Goal: Task Accomplishment & Management: Manage account settings

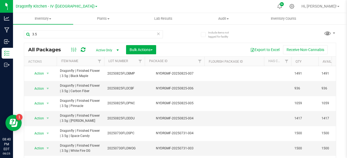
drag, startPoint x: 89, startPoint y: 77, endPoint x: 58, endPoint y: 70, distance: 31.8
click at [58, 70] on td "Dragonfly | Finished Flower | 3.5g | Black Maple" at bounding box center [80, 73] width 47 height 15
copy span "Dragonfly | Finished Flower | 3.5g | Black Maple"
drag, startPoint x: 194, startPoint y: 73, endPoint x: 153, endPoint y: 74, distance: 41.7
click at [153, 74] on div "NYDRGMF-20250825-007" at bounding box center [174, 73] width 61 height 5
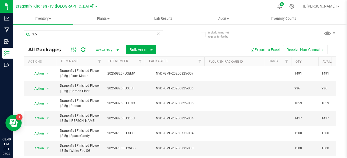
copy div "NYDRGMF-20250825-007"
click at [298, 8] on div at bounding box center [291, 6] width 12 height 11
click at [294, 7] on icon at bounding box center [291, 6] width 5 height 5
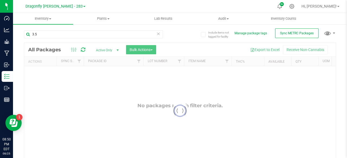
click at [74, 8] on link "Dragonfly [PERSON_NAME] - 283" at bounding box center [55, 6] width 60 height 5
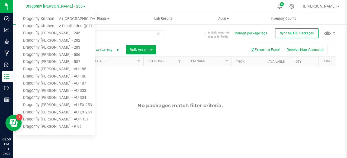
click at [73, 17] on link "Dragonfly Kitchen - IV ([GEOGRAPHIC_DATA])" at bounding box center [55, 18] width 79 height 7
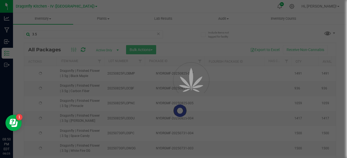
click at [294, 7] on icon at bounding box center [291, 6] width 5 height 5
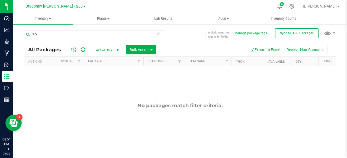
click at [294, 5] on icon at bounding box center [291, 6] width 5 height 5
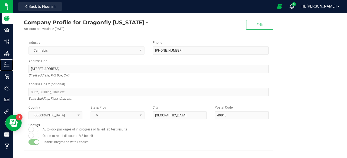
click at [0, 0] on p "Inventory" at bounding box center [0, 0] width 0 height 0
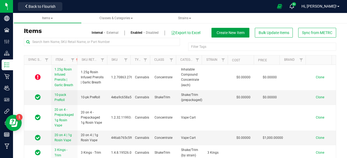
click at [235, 31] on span "Create New Item" at bounding box center [230, 33] width 28 height 4
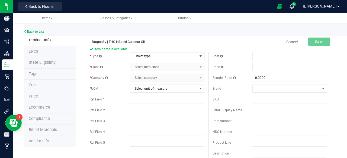
type input "Dragonfly | THC Infused Coconut Oil"
click at [140, 57] on span "Select type" at bounding box center [163, 57] width 67 height 8
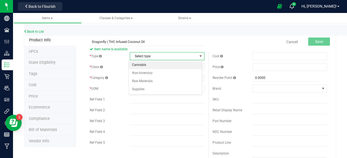
click at [154, 66] on li "Cannabis" at bounding box center [165, 65] width 73 height 8
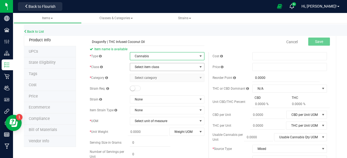
click at [152, 67] on span "Select item class" at bounding box center [163, 67] width 67 height 8
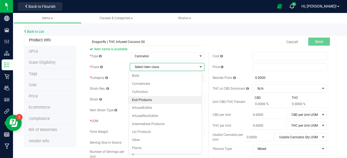
click at [156, 98] on li "End Products" at bounding box center [165, 100] width 73 height 8
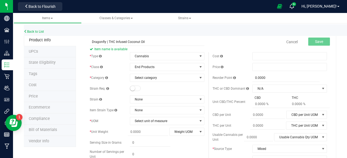
click at [153, 74] on div "* Category Select category Select category Capsule/Pill/Tablet Kief Kief Liquid…" at bounding box center [147, 78] width 115 height 8
click at [155, 77] on span "Select category" at bounding box center [163, 78] width 67 height 8
click at [161, 67] on span "End Products" at bounding box center [163, 67] width 67 height 8
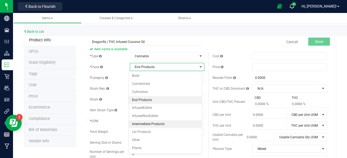
click at [170, 122] on li "Intermediate Products" at bounding box center [165, 125] width 73 height 8
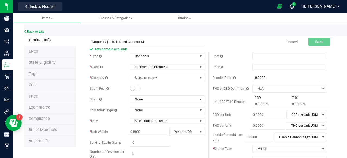
click at [157, 83] on div "* Type Cannabis Select type Cannabis Non-Inventory Raw Materials Supplies * Cla…" at bounding box center [147, 134] width 123 height 164
click at [157, 81] on span "Select category" at bounding box center [163, 78] width 67 height 8
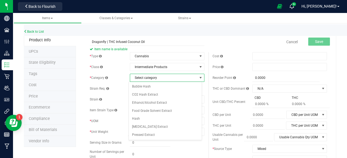
click at [157, 80] on span "Select category" at bounding box center [163, 78] width 67 height 8
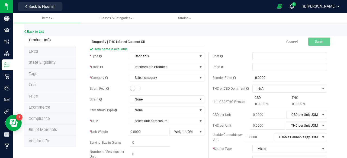
click at [159, 71] on div "* Type Cannabis Select type Cannabis Non-Inventory Raw Materials Supplies * Cla…" at bounding box center [147, 134] width 123 height 164
click at [159, 69] on span "Intermediate Products" at bounding box center [163, 67] width 67 height 8
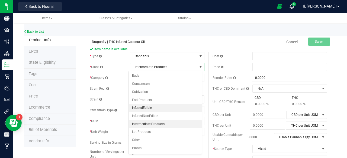
click at [173, 108] on li "InfusedEdible" at bounding box center [165, 108] width 73 height 8
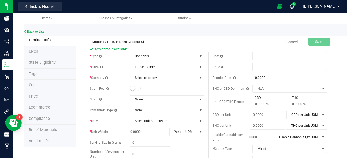
click at [158, 77] on span "Select category" at bounding box center [163, 78] width 67 height 8
click at [160, 78] on span "Select category" at bounding box center [163, 78] width 67 height 8
click at [157, 66] on span "InfusedEdible" at bounding box center [163, 67] width 67 height 8
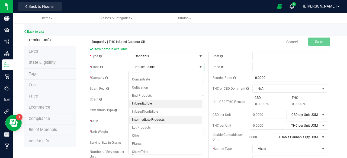
scroll to position [5, 0]
click at [167, 117] on li "Intermediate Products" at bounding box center [165, 119] width 73 height 8
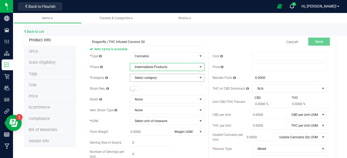
click at [160, 77] on span "Select category" at bounding box center [163, 78] width 67 height 8
click at [161, 66] on span "Intermediate Products" at bounding box center [163, 67] width 67 height 8
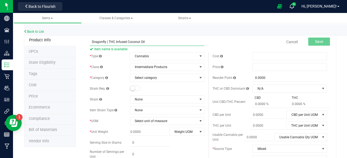
drag, startPoint x: 294, startPoint y: 4, endPoint x: 166, endPoint y: 39, distance: 132.6
click at [166, 39] on input "Dragonfly | THC Infused Coconut Oil" at bounding box center [147, 42] width 115 height 8
click at [282, 5] on icon at bounding box center [279, 7] width 5 height 6
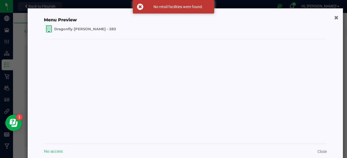
click at [334, 18] on icon "button" at bounding box center [336, 17] width 4 height 5
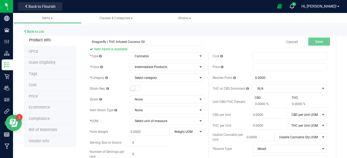
click at [15, 122] on icon "Open Resource Center" at bounding box center [12, 122] width 6 height 6
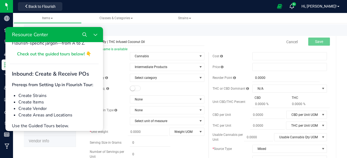
scroll to position [135, 0]
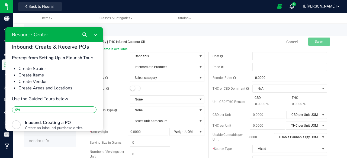
click at [85, 34] on icon "Search" at bounding box center [84, 34] width 4 height 4
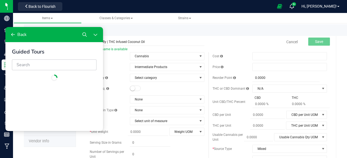
scroll to position [0, 0]
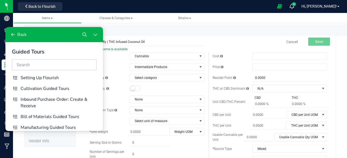
drag, startPoint x: 57, startPoint y: 31, endPoint x: 88, endPoint y: 40, distance: 32.3
click at [88, 40] on div "Back" at bounding box center [53, 34] width 97 height 15
click at [94, 35] on icon "Close Resource Center" at bounding box center [95, 34] width 4 height 4
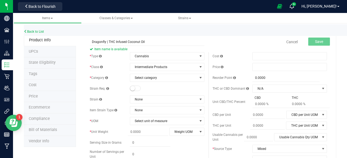
click at [10, 122] on icon "Open Resource Center" at bounding box center [12, 122] width 6 height 6
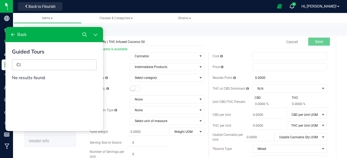
type input "C"
type input "s"
type input "o"
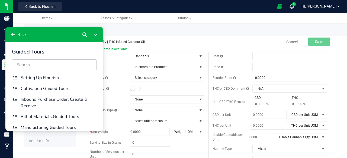
scroll to position [6, 0]
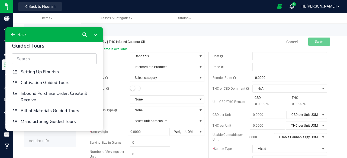
click at [11, 35] on icon "Resource Center" at bounding box center [13, 34] width 4 height 4
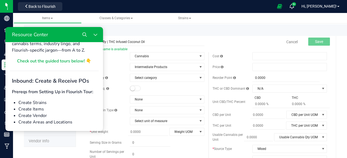
scroll to position [0, 0]
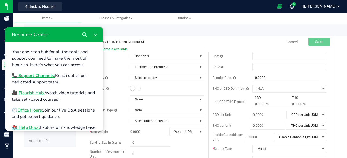
click at [80, 35] on button "Search" at bounding box center [84, 34] width 11 height 11
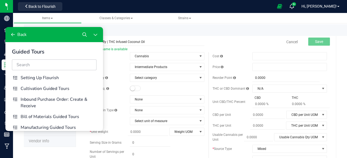
click at [17, 32] on button "Back" at bounding box center [18, 34] width 21 height 11
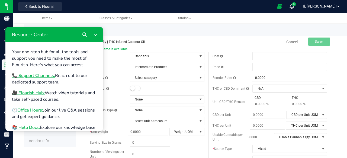
click at [226, 44] on div "Cancel Save" at bounding box center [269, 42] width 123 height 14
click at [97, 35] on button "Close Resource Center" at bounding box center [95, 34] width 11 height 11
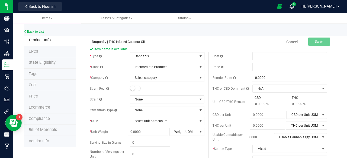
click at [148, 55] on span "Cannabis" at bounding box center [163, 57] width 67 height 8
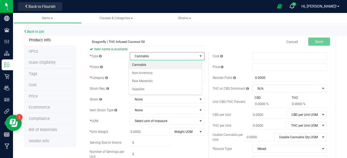
click at [148, 55] on span "Cannabis" at bounding box center [163, 57] width 67 height 8
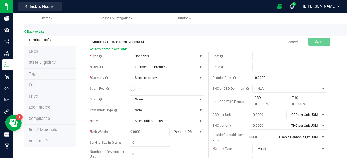
click at [151, 69] on span "Intermediate Products" at bounding box center [163, 67] width 67 height 8
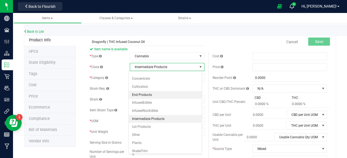
click at [153, 93] on li "End Products" at bounding box center [165, 95] width 73 height 8
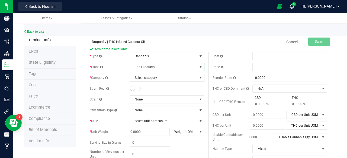
click at [151, 76] on span "Select category" at bounding box center [163, 78] width 67 height 8
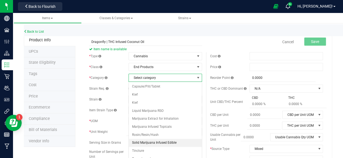
click at [181, 141] on li "Solid Marijuana Infused Edible" at bounding box center [165, 143] width 73 height 8
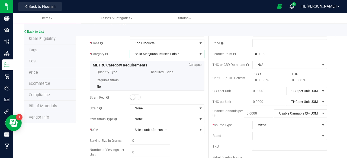
scroll to position [54, 0]
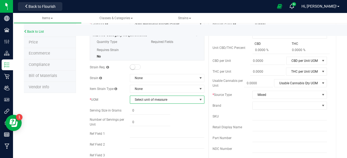
click at [140, 101] on span "Select unit of measure" at bounding box center [163, 100] width 67 height 8
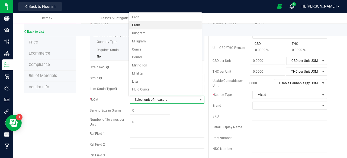
click at [146, 26] on li "Gram" at bounding box center [165, 25] width 73 height 8
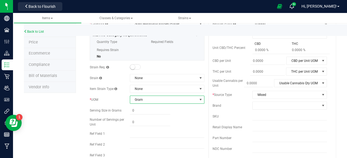
click at [262, 95] on span "Mixed" at bounding box center [285, 95] width 67 height 8
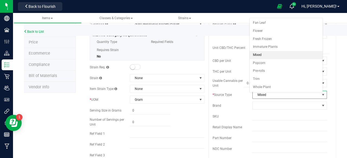
click at [262, 93] on span "Mixed" at bounding box center [285, 95] width 67 height 8
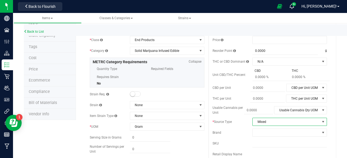
scroll to position [0, 0]
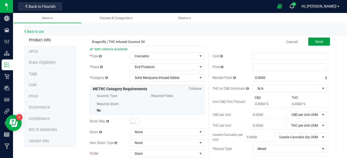
click at [317, 39] on button "Save" at bounding box center [319, 42] width 22 height 8
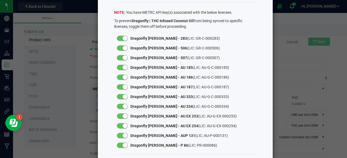
scroll to position [49, 0]
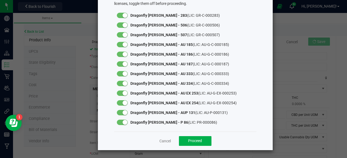
click at [122, 16] on small at bounding box center [124, 15] width 5 height 5
click at [122, 27] on div at bounding box center [122, 24] width 11 height 5
click at [123, 32] on small at bounding box center [124, 34] width 5 height 5
click at [123, 45] on small at bounding box center [124, 44] width 5 height 5
click at [123, 54] on small at bounding box center [124, 54] width 5 height 5
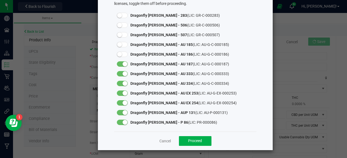
click at [123, 66] on div at bounding box center [122, 63] width 11 height 5
click at [124, 71] on div at bounding box center [122, 74] width 16 height 10
click at [123, 74] on small at bounding box center [124, 73] width 5 height 5
click at [122, 85] on small at bounding box center [124, 83] width 5 height 5
click at [124, 95] on small at bounding box center [124, 93] width 5 height 5
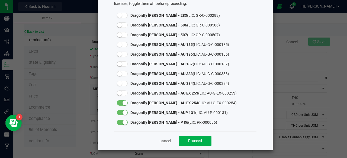
click at [125, 103] on small at bounding box center [124, 103] width 5 height 5
click at [124, 113] on small at bounding box center [124, 112] width 5 height 5
click at [123, 124] on small at bounding box center [124, 122] width 5 height 5
click at [194, 141] on span "Proceed" at bounding box center [195, 141] width 14 height 4
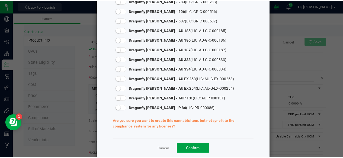
scroll to position [71, 0]
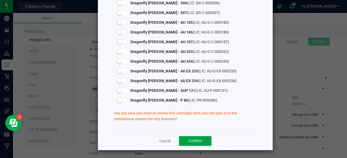
click at [189, 142] on span "Confirm" at bounding box center [195, 141] width 14 height 4
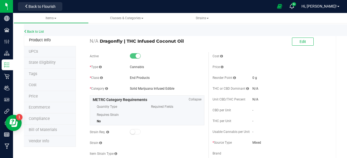
click at [55, 73] on li "Tags" at bounding box center [50, 74] width 52 height 11
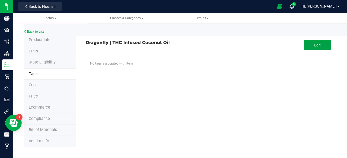
click at [319, 41] on button "Edit" at bounding box center [317, 45] width 27 height 10
click at [198, 59] on input "text" at bounding box center [168, 61] width 164 height 8
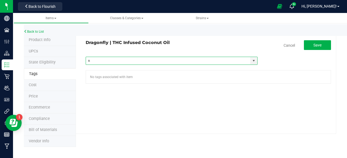
type input "ny"
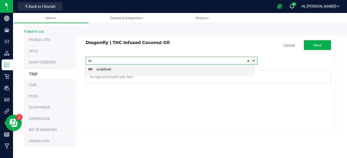
click at [140, 69] on li "NY undefined" at bounding box center [169, 70] width 169 height 8
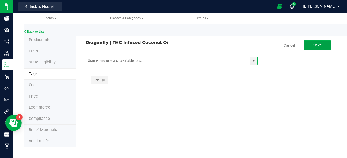
click at [313, 45] on span "Save" at bounding box center [317, 45] width 8 height 4
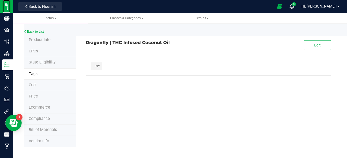
click at [0, 0] on img at bounding box center [0, 0] width 0 height 0
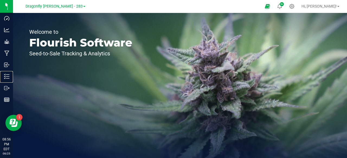
click at [0, 0] on p "Inventory" at bounding box center [0, 0] width 0 height 0
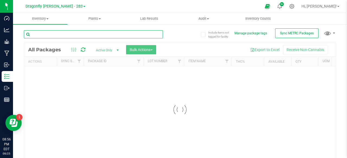
click at [95, 33] on input "text" at bounding box center [93, 34] width 139 height 8
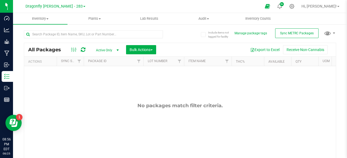
click at [69, 5] on span "Dragonfly [PERSON_NAME] - 283" at bounding box center [53, 6] width 57 height 5
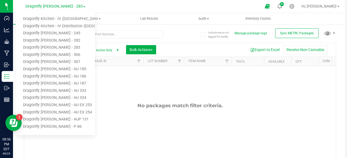
click at [63, 19] on link "Dragonfly Kitchen - IV ([GEOGRAPHIC_DATA])" at bounding box center [55, 18] width 79 height 7
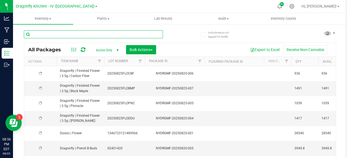
click at [84, 32] on input "text" at bounding box center [93, 34] width 139 height 8
type input "distillate"
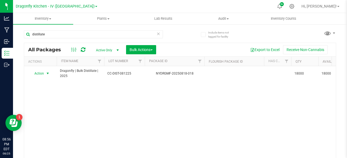
click at [48, 72] on span "select" at bounding box center [47, 73] width 4 height 4
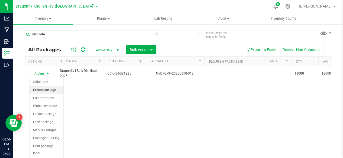
click at [49, 89] on li "Create package" at bounding box center [47, 90] width 34 height 8
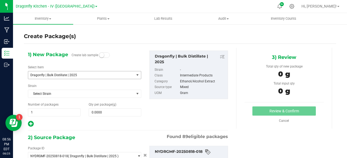
type input "0.0000 g"
click at [116, 75] on span "Dragonfly | Bulk Distillate | 2025" at bounding box center [78, 75] width 97 height 4
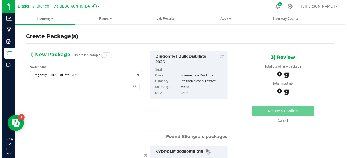
scroll to position [645, 0]
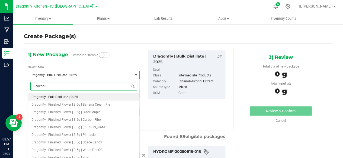
type input "coconut"
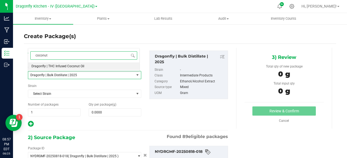
scroll to position [0, 0]
click at [110, 67] on li "Dragonfly | THC Infused Coconut Oil" at bounding box center [83, 67] width 111 height 8
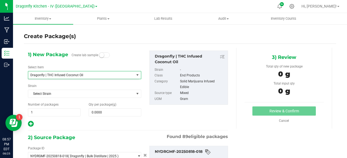
type input "0.0000"
click at [106, 111] on span at bounding box center [115, 113] width 53 height 8
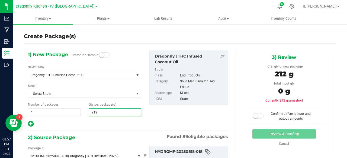
type input "2125"
type input "2,125.0000"
click at [112, 128] on div "1) New Package Create lab sample Select Item Dragonfly | THC Infused Coconut Oi…" at bounding box center [128, 139] width 208 height 183
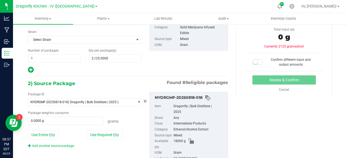
scroll to position [76, 0]
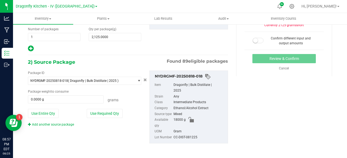
click at [110, 116] on button "Use Required Qty" at bounding box center [105, 113] width 36 height 9
type input "2125.0000 g"
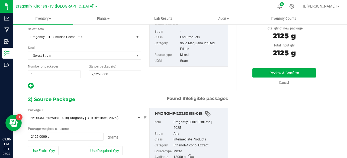
scroll to position [0, 0]
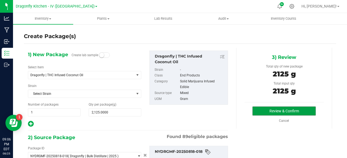
click at [269, 111] on button "Review & Confirm" at bounding box center [283, 111] width 63 height 9
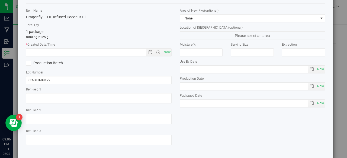
scroll to position [43, 0]
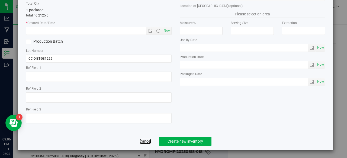
click at [142, 142] on link "Cancel" at bounding box center [144, 141] width 11 height 5
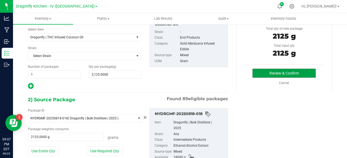
scroll to position [0, 0]
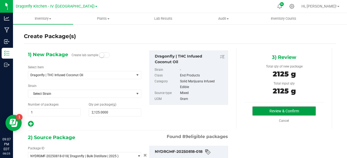
click at [258, 110] on button "Review & Confirm" at bounding box center [283, 111] width 63 height 9
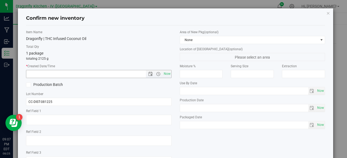
click at [162, 74] on span "Now" at bounding box center [166, 74] width 9 height 8
type input "8/25/2025 9:07 PM"
click at [28, 85] on icon at bounding box center [29, 85] width 4 height 0
click at [0, 0] on input "Production Batch" at bounding box center [0, 0] width 0 height 0
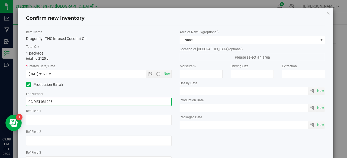
drag, startPoint x: 53, startPoint y: 101, endPoint x: 0, endPoint y: 93, distance: 53.1
click at [0, 93] on div "Confirm new inventory Item Name Dragonfly | THC Infused Coconut Oil Total Qty 1…" at bounding box center [175, 79] width 351 height 158
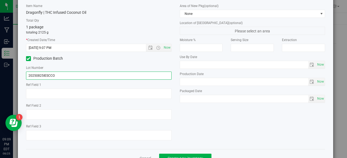
scroll to position [43, 0]
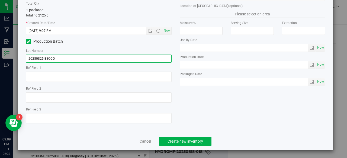
type input "20250825IESCCO"
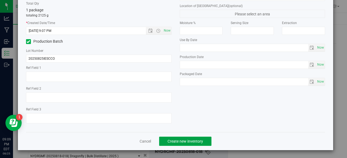
click at [177, 142] on span "Create new inventory" at bounding box center [184, 141] width 35 height 4
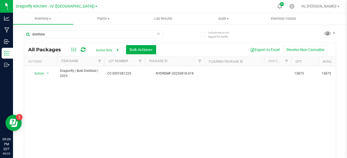
click at [112, 72] on span "CC-DIST-081225" at bounding box center [124, 73] width 34 height 5
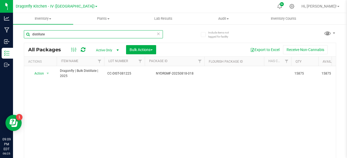
drag, startPoint x: 50, startPoint y: 38, endPoint x: 24, endPoint y: 31, distance: 27.6
click at [24, 32] on input "distillate" at bounding box center [93, 34] width 139 height 8
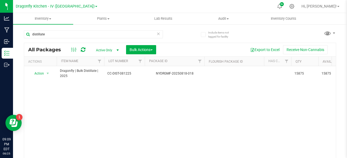
click at [22, 30] on div "Include items not tagged for facility distillate All Packages Active Only Activ…" at bounding box center [180, 106] width 334 height 165
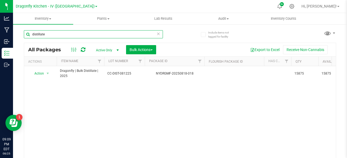
click at [50, 33] on input "distillate" at bounding box center [93, 34] width 139 height 8
type input "coconut"
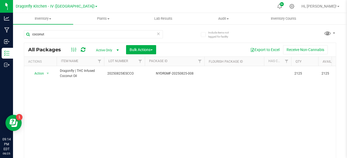
click at [298, 5] on div at bounding box center [291, 6] width 12 height 11
click at [294, 6] on icon at bounding box center [291, 6] width 5 height 5
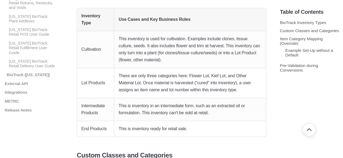
scroll to position [468, 0]
click at [25, 72] on p "BioTrack (New York)" at bounding box center [31, 74] width 51 height 5
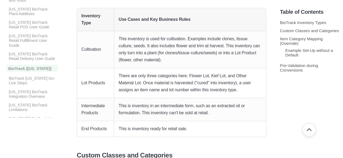
click at [32, 83] on p "BioTrack New York Go-Live Steps" at bounding box center [33, 80] width 50 height 9
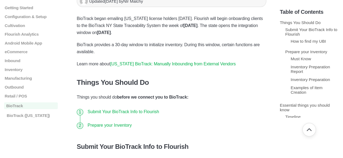
scroll to position [81, 0]
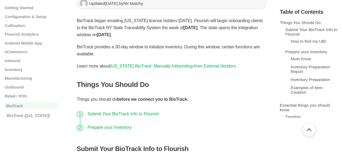
click at [103, 112] on link "Submit Your BioTrack Info to Flourish" at bounding box center [122, 114] width 71 height 5
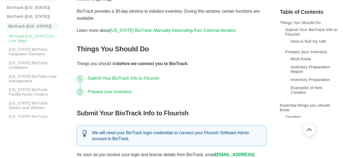
scroll to position [135, 0]
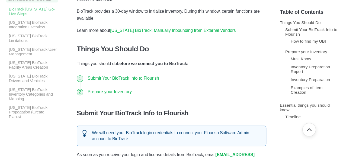
click at [29, 100] on p "[US_STATE] BioTrack Inventory Categories and Mapping" at bounding box center [33, 94] width 50 height 14
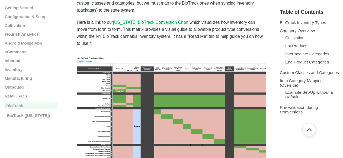
scroll to position [135, 0]
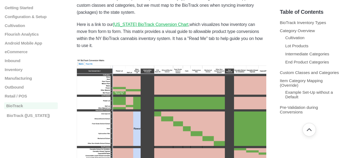
click at [137, 22] on u "New York BioTrack Conversion Chart" at bounding box center [150, 24] width 75 height 5
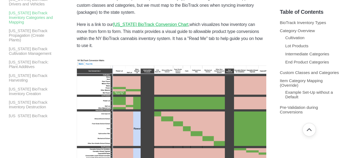
scroll to position [244, 0]
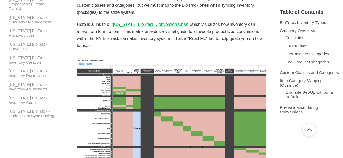
click at [33, 65] on p "New York BioTrack Inventory Creation" at bounding box center [33, 60] width 50 height 9
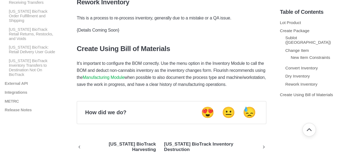
scroll to position [459, 0]
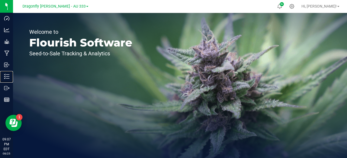
click at [0, 0] on p "Inventory" at bounding box center [0, 0] width 0 height 0
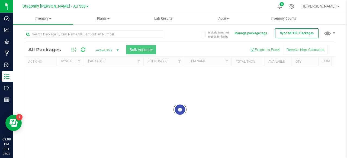
click at [73, 7] on span "Dragonfly Vega - AU 333" at bounding box center [53, 6] width 63 height 5
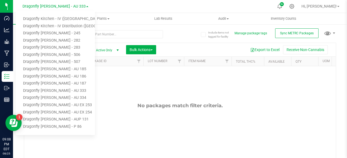
click at [66, 20] on link "Dragonfly Kitchen - IV (NY)" at bounding box center [55, 18] width 79 height 7
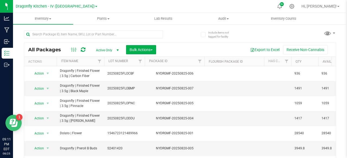
drag, startPoint x: 6, startPoint y: 120, endPoint x: 17, endPoint y: 121, distance: 10.6
click at [17, 121] on icon "Open Resource Center" at bounding box center [13, 123] width 8 height 8
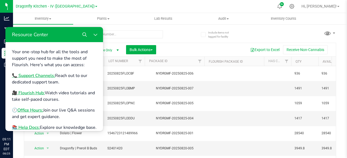
click at [83, 34] on icon "Search" at bounding box center [84, 34] width 4 height 4
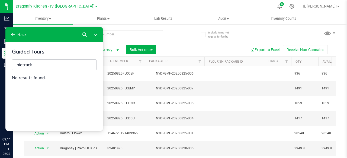
type input "biotrack"
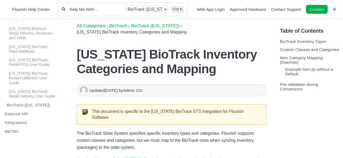
scroll to position [468, 0]
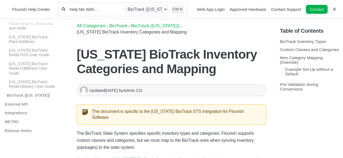
click at [33, 94] on p "BioTrack ([US_STATE])" at bounding box center [31, 95] width 51 height 5
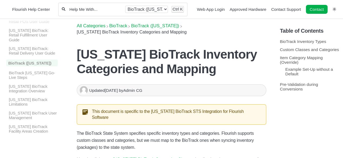
scroll to position [522, 0]
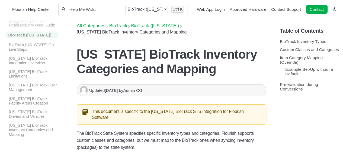
click at [32, 51] on p "BioTrack [US_STATE] Go-Live Steps" at bounding box center [33, 46] width 50 height 9
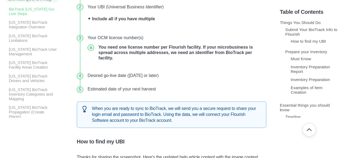
scroll to position [162, 0]
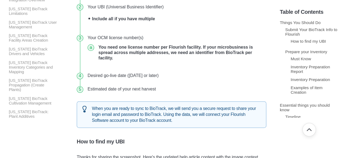
click at [19, 73] on p "[US_STATE] BioTrack Inventory Categories and Mapping" at bounding box center [33, 67] width 50 height 14
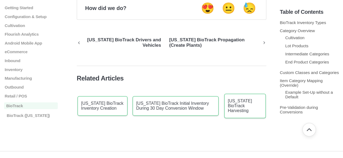
scroll to position [2333, 0]
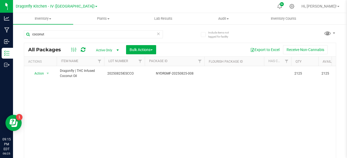
click at [294, 7] on icon at bounding box center [291, 6] width 5 height 5
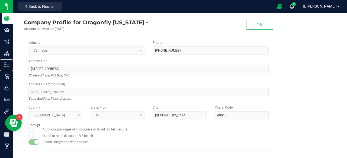
click at [0, 0] on p "Inventory" at bounding box center [0, 0] width 0 height 0
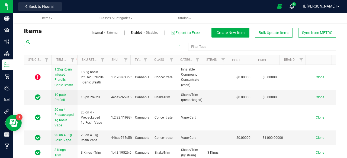
click at [148, 40] on input "text" at bounding box center [102, 42] width 156 height 8
type input "coconut oil"
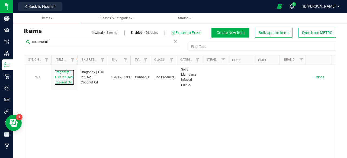
click at [55, 74] on span "Dragonfly | THC Infused Coconut Oil" at bounding box center [63, 77] width 18 height 14
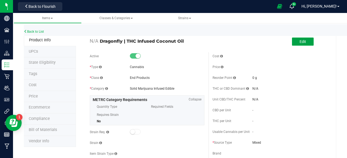
click at [300, 40] on span "Edit" at bounding box center [302, 42] width 6 height 4
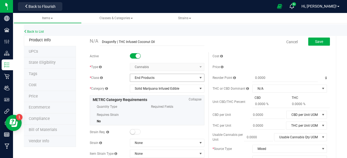
click at [145, 78] on span "End Products" at bounding box center [163, 78] width 67 height 8
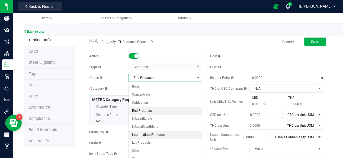
click at [153, 134] on li "Intermediate Products" at bounding box center [165, 135] width 73 height 8
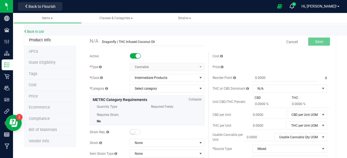
click at [149, 83] on div "Active * Type Cannabis Select type Cannabis Non-Inventory Raw Materials Supplie…" at bounding box center [147, 150] width 123 height 197
click at [151, 89] on span "Select category" at bounding box center [163, 89] width 67 height 8
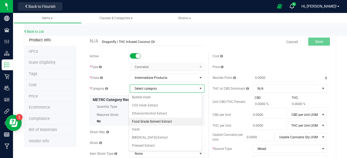
click at [167, 118] on li "Food Grade Solvent Extract" at bounding box center [165, 122] width 73 height 8
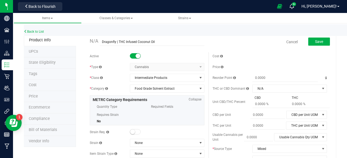
click at [308, 40] on button "Save" at bounding box center [319, 42] width 22 height 8
click at [38, 31] on link "Back to List" at bounding box center [34, 32] width 20 height 4
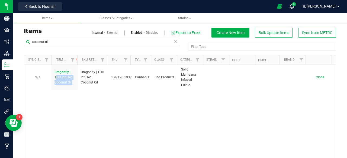
drag, startPoint x: 77, startPoint y: 84, endPoint x: 52, endPoint y: 72, distance: 28.2
click at [52, 72] on tr "N/A Dragonfly | THC Infused Coconut Oil Dragonfly | THC Infused Coconut Oil 1.9…" at bounding box center [179, 77] width 311 height 25
copy span "Dragonfly | THC Infused Coconut Oil"
click at [315, 76] on span "Clone" at bounding box center [319, 78] width 8 height 4
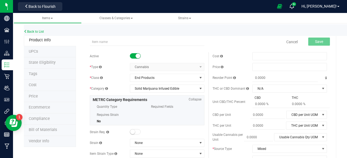
click at [110, 44] on input "text" at bounding box center [147, 42] width 115 height 8
click at [113, 40] on input "Dragonfly | THC Infused Coconut Oil" at bounding box center [147, 42] width 115 height 8
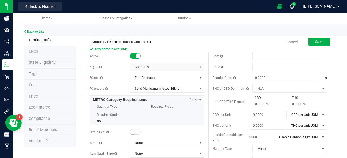
type input "Dragonfly | Distillate Infused Coconut Oil"
click at [177, 78] on span "End Products" at bounding box center [163, 78] width 67 height 8
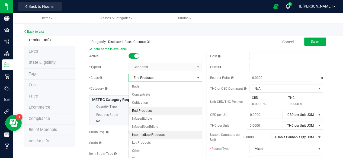
click at [163, 131] on li "Intermediate Products" at bounding box center [165, 135] width 73 height 8
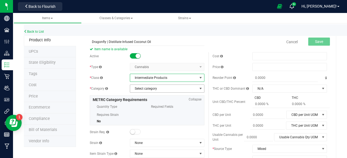
click at [152, 91] on span "Select category" at bounding box center [163, 89] width 67 height 8
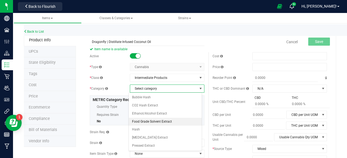
click at [161, 122] on li "Food Grade Solvent Extract" at bounding box center [165, 122] width 73 height 8
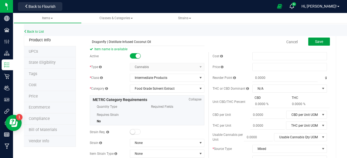
click at [308, 40] on button "Save" at bounding box center [319, 42] width 22 height 8
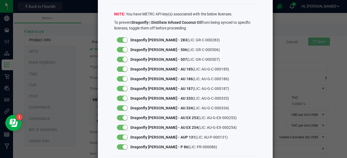
scroll to position [49, 0]
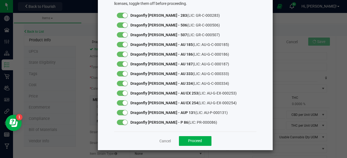
click at [122, 14] on small at bounding box center [124, 15] width 5 height 5
click at [123, 25] on small at bounding box center [124, 25] width 5 height 5
click at [122, 35] on small at bounding box center [124, 34] width 5 height 5
click at [122, 46] on small at bounding box center [124, 44] width 5 height 5
click at [122, 55] on small at bounding box center [124, 54] width 5 height 5
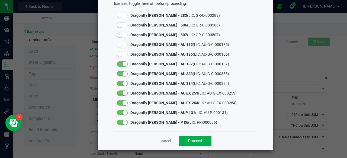
click at [122, 64] on small at bounding box center [124, 64] width 5 height 5
click at [123, 73] on small at bounding box center [124, 73] width 5 height 5
click at [120, 84] on div at bounding box center [122, 83] width 11 height 5
click at [122, 93] on small at bounding box center [124, 93] width 5 height 5
drag, startPoint x: 121, startPoint y: 103, endPoint x: 122, endPoint y: 107, distance: 3.4
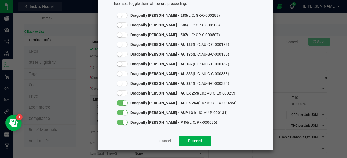
click at [122, 104] on small at bounding box center [124, 103] width 5 height 5
click at [123, 112] on small at bounding box center [124, 112] width 5 height 5
click at [122, 120] on div at bounding box center [122, 122] width 11 height 5
click at [181, 139] on button "Proceed" at bounding box center [195, 141] width 32 height 10
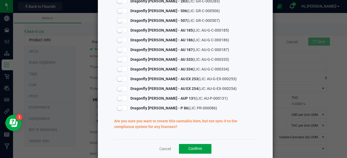
scroll to position [71, 0]
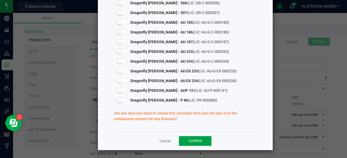
click at [188, 138] on button "Confirm" at bounding box center [195, 141] width 32 height 10
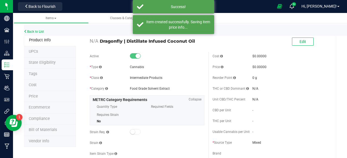
click at [52, 73] on li "Tags" at bounding box center [50, 74] width 52 height 11
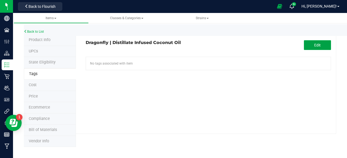
click at [305, 45] on button "Edit" at bounding box center [317, 45] width 27 height 10
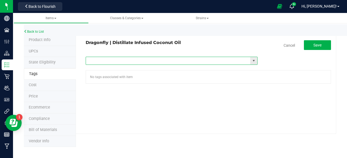
click at [168, 59] on input "text" at bounding box center [168, 61] width 164 height 8
type input "ny"
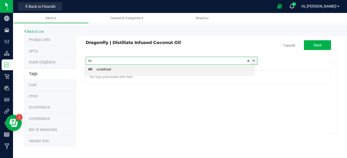
click at [167, 68] on li "NY undefined" at bounding box center [169, 70] width 169 height 8
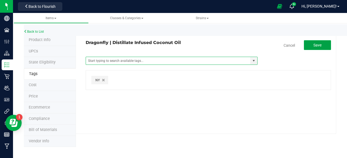
click at [313, 44] on span "Save" at bounding box center [317, 45] width 8 height 4
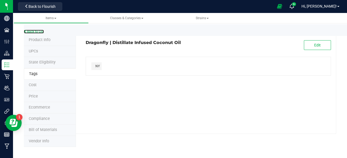
click at [41, 30] on link "Back to List" at bounding box center [34, 32] width 20 height 4
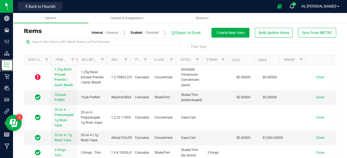
click at [0, 0] on p "Inventory" at bounding box center [0, 0] width 0 height 0
click at [0, 0] on img at bounding box center [0, 0] width 0 height 0
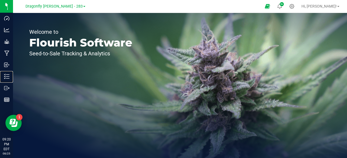
click at [0, 0] on p "Inventory" at bounding box center [0, 0] width 0 height 0
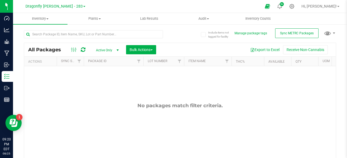
click at [83, 7] on span at bounding box center [84, 6] width 2 height 1
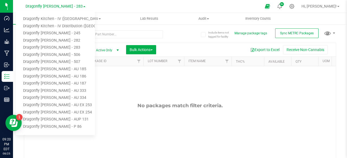
click at [69, 18] on link "Dragonfly Kitchen - IV ([GEOGRAPHIC_DATA])" at bounding box center [55, 18] width 79 height 7
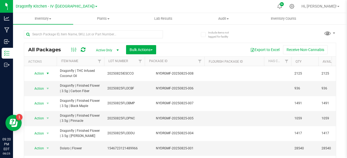
click at [48, 72] on span "select" at bounding box center [47, 73] width 4 height 4
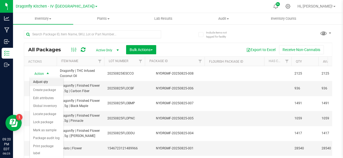
click at [48, 80] on li "Adjust qty" at bounding box center [47, 82] width 34 height 8
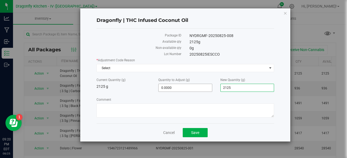
drag, startPoint x: 243, startPoint y: 89, endPoint x: 204, endPoint y: 86, distance: 38.8
click at [204, 86] on div "Current Quantity (g) 2125 g Quantity to Adjust (g) 0.0000 0 New Quantity (g) 2,…" at bounding box center [184, 85] width 185 height 14
type input "0"
type input "-2,125.0000"
type input "0.0000"
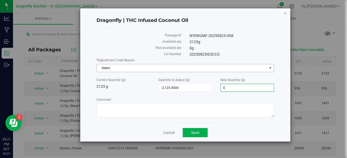
click at [145, 67] on span "Select" at bounding box center [182, 68] width 170 height 8
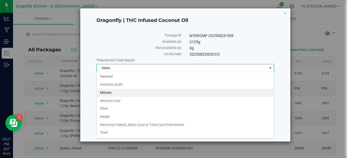
click at [125, 91] on li "Mistake" at bounding box center [185, 93] width 177 height 8
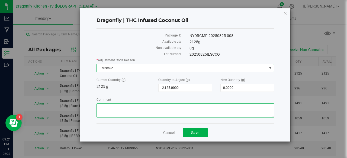
click at [134, 111] on textarea "Comment" at bounding box center [184, 111] width 177 height 14
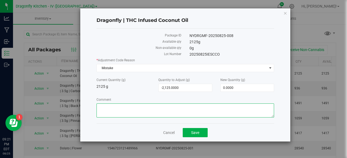
type textarea "D"
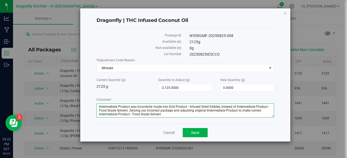
type textarea "Intermediate Product was incorrectly made into End Product - Infused Solid Edib…"
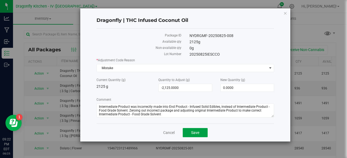
click at [197, 135] on button "Save" at bounding box center [195, 132] width 25 height 9
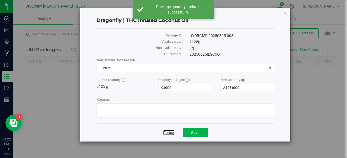
click at [173, 132] on link "Cancel" at bounding box center [168, 132] width 11 height 5
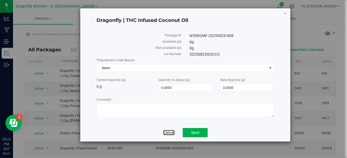
click at [169, 134] on link "Cancel" at bounding box center [168, 132] width 11 height 5
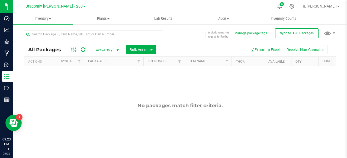
click at [60, 6] on span "Dragonfly [PERSON_NAME] - 283" at bounding box center [53, 6] width 57 height 5
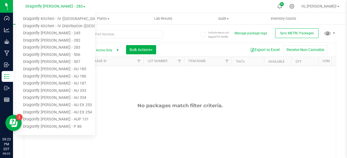
click at [63, 17] on link "Dragonfly Kitchen - IV ([GEOGRAPHIC_DATA])" at bounding box center [55, 18] width 79 height 7
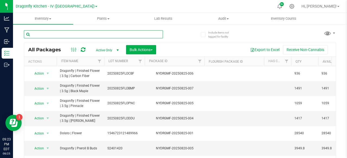
click at [95, 31] on input "text" at bounding box center [93, 34] width 139 height 8
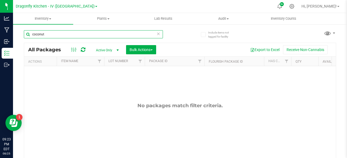
click at [95, 31] on input "coconut" at bounding box center [93, 34] width 139 height 8
type input "distillate"
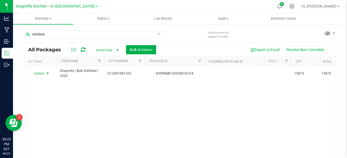
click at [48, 71] on span "select" at bounding box center [47, 73] width 4 height 4
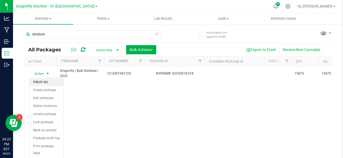
click at [53, 83] on li "Adjust qty" at bounding box center [47, 82] width 34 height 8
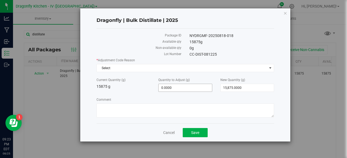
click at [197, 84] on span "0.0000 0" at bounding box center [185, 88] width 54 height 8
type input "2125"
type input "2,125.0000"
type input "18,000.0000"
click at [132, 87] on div "Current Quantity (g) 15875 g" at bounding box center [123, 84] width 62 height 12
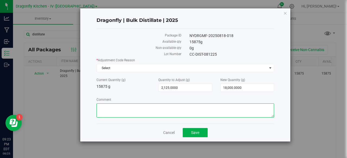
click at [139, 109] on textarea "Comment" at bounding box center [184, 111] width 177 height 14
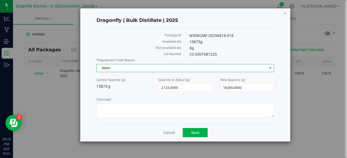
click at [110, 64] on span "Select" at bounding box center [182, 68] width 170 height 8
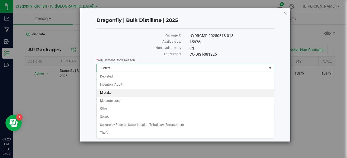
click at [116, 89] on li "Mistake" at bounding box center [185, 93] width 177 height 8
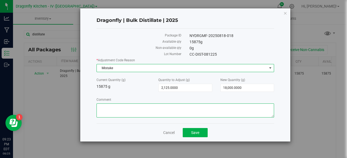
click at [120, 110] on textarea "Comment" at bounding box center [184, 111] width 177 height 14
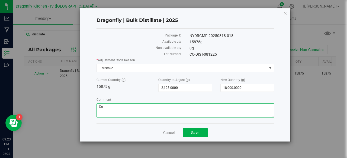
type textarea "C"
type textarea "A"
type textarea "Adjustment made to correct for incorrect production of End Product."
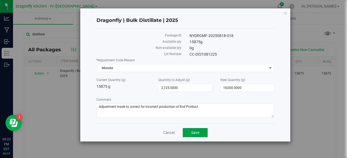
click at [196, 131] on span "Save" at bounding box center [195, 133] width 8 height 4
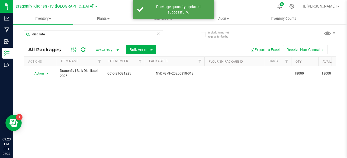
click at [48, 71] on span "select" at bounding box center [47, 73] width 4 height 4
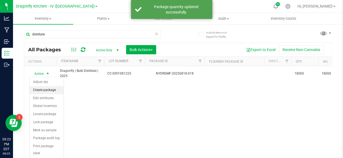
click at [56, 88] on li "Create package" at bounding box center [47, 90] width 34 height 8
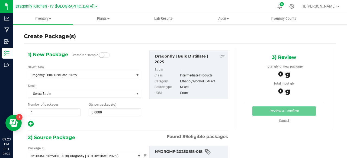
type input "0.0000 g"
click at [108, 72] on span "Dragonfly | Bulk Distillate | 2025" at bounding box center [81, 75] width 106 height 8
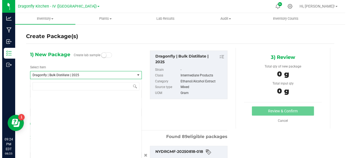
scroll to position [645, 0]
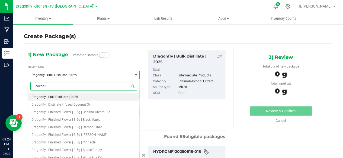
type input "coconut"
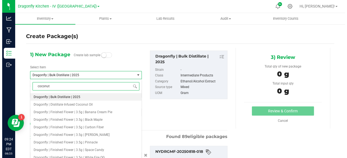
scroll to position [0, 0]
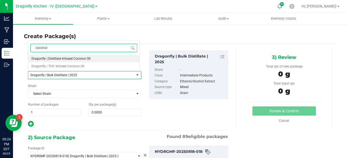
click at [101, 57] on li "Dragonfly | Distillate Infused Coconut Oil" at bounding box center [83, 59] width 111 height 8
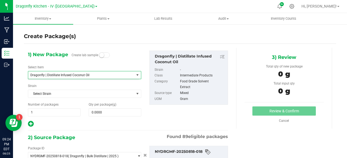
type input "0.0000"
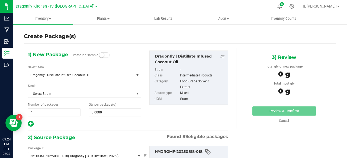
click at [166, 117] on div "1) New Package Create lab sample Select Item Dragonfly | Distillate Infused Coc…" at bounding box center [128, 89] width 208 height 77
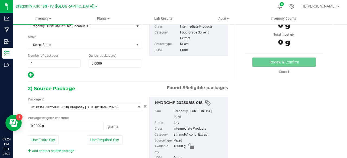
scroll to position [54, 0]
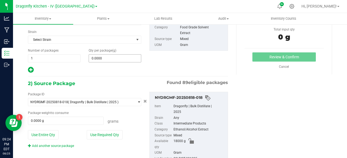
click at [97, 58] on span "0.0000 0" at bounding box center [115, 58] width 53 height 8
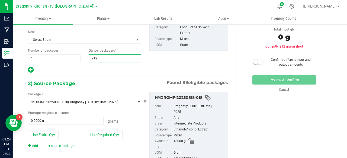
type input "2125"
type input "2,125.0000"
click at [102, 79] on div "1) New Package Create lab sample Select Item Dragonfly | Distillate Infused Coc…" at bounding box center [128, 85] width 208 height 183
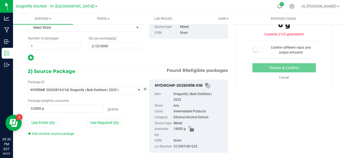
scroll to position [76, 0]
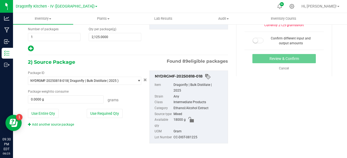
click at [95, 111] on button "Use Required Qty" at bounding box center [105, 113] width 36 height 9
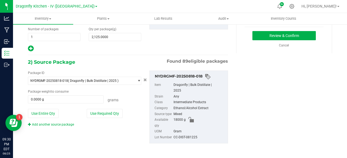
type input "2125.0000 g"
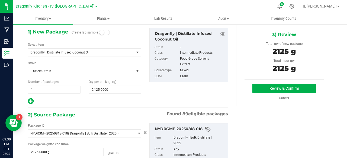
scroll to position [0, 0]
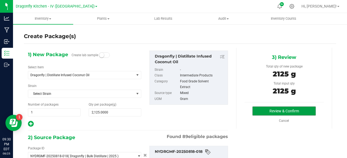
click at [256, 108] on button "Review & Confirm" at bounding box center [283, 111] width 63 height 9
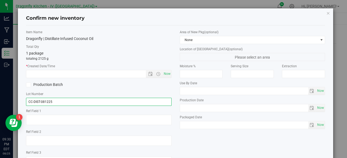
click at [152, 102] on input "CC-DIST-081225" at bounding box center [98, 102] width 145 height 8
type input "20250825FGSECCO"
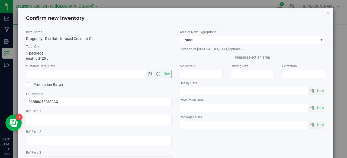
click at [164, 71] on span "Now" at bounding box center [166, 74] width 9 height 8
type input "8/25/2025 9:31 PM"
click at [26, 85] on span at bounding box center [28, 85] width 5 height 5
click at [0, 0] on input "Production Batch" at bounding box center [0, 0] width 0 height 0
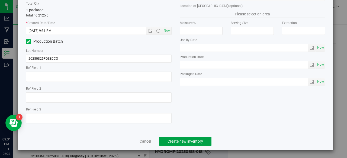
click at [173, 140] on span "Create new inventory" at bounding box center [184, 141] width 35 height 4
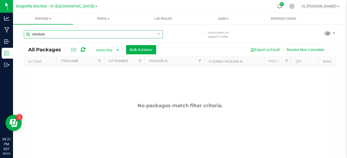
drag, startPoint x: 100, startPoint y: 34, endPoint x: 22, endPoint y: 29, distance: 77.4
click at [23, 31] on div "Include items not tagged for facility distillate All Packages Active Only Activ…" at bounding box center [180, 106] width 334 height 165
type input "coconut"
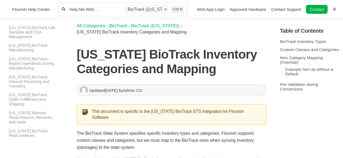
scroll to position [360, 0]
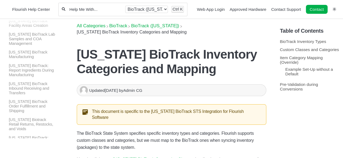
click at [31, 77] on p "[US_STATE] BioTrack: Report Ingredients During Manufacturing" at bounding box center [33, 70] width 50 height 14
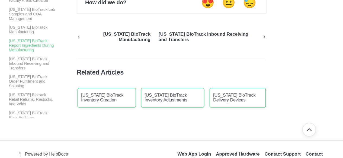
scroll to position [468, 0]
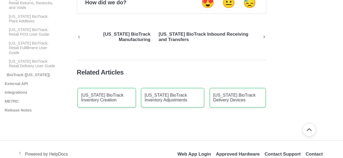
click at [32, 72] on p "BioTrack ([US_STATE])" at bounding box center [31, 74] width 51 height 5
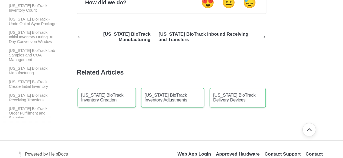
scroll to position [739, 0]
click at [34, 43] on p "[US_STATE] BioTrack Initial Inventory During 30 Day Conversion Window" at bounding box center [33, 36] width 50 height 14
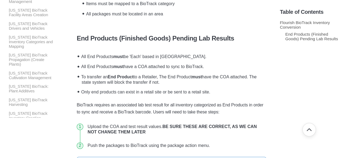
scroll to position [190, 0]
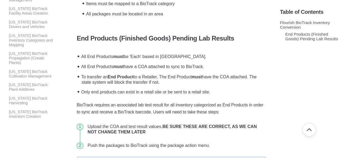
click at [31, 47] on p "[US_STATE] BioTrack Inventory Categories and Mapping" at bounding box center [33, 40] width 50 height 14
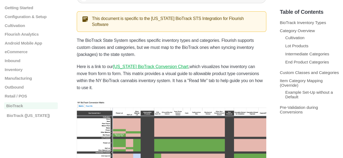
scroll to position [108, 0]
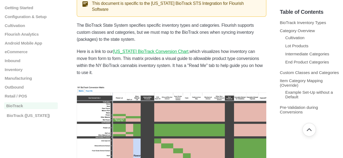
click at [136, 49] on u "[US_STATE] BioTrack Conversion Chart" at bounding box center [150, 51] width 75 height 5
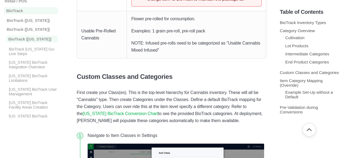
scroll to position [95, 0]
click at [37, 56] on p "BioTrack [US_STATE] Go-Live Steps" at bounding box center [33, 51] width 50 height 9
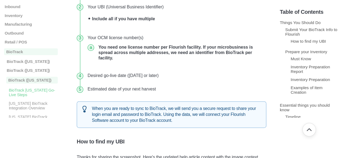
scroll to position [108, 0]
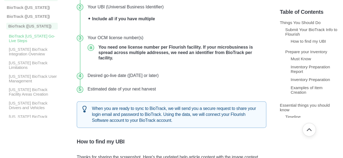
click at [25, 56] on p "[US_STATE] BioTrack Integration Overview" at bounding box center [33, 51] width 50 height 9
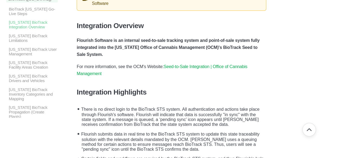
scroll to position [162, 0]
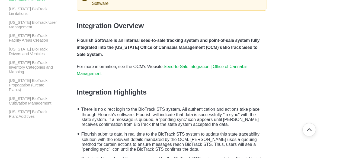
click at [41, 73] on p "[US_STATE] BioTrack Inventory Categories and Mapping" at bounding box center [33, 67] width 50 height 14
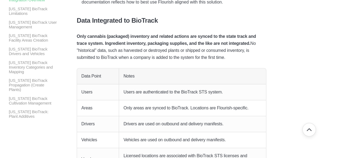
scroll to position [108, 0]
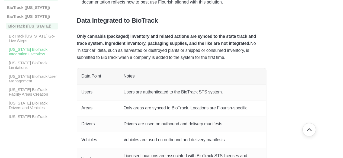
click at [40, 68] on p "[US_STATE] BioTrack Limitations" at bounding box center [33, 65] width 50 height 9
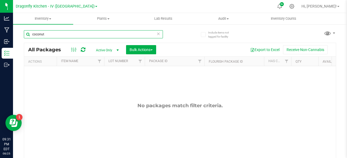
click at [80, 33] on input "coconut" at bounding box center [93, 34] width 139 height 8
click at [81, 32] on input "coconut" at bounding box center [93, 34] width 139 height 8
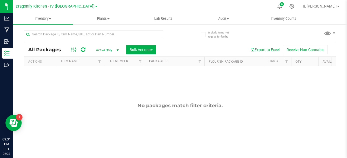
click at [56, 6] on span "Dragonfly Kitchen - IV ([GEOGRAPHIC_DATA])" at bounding box center [55, 6] width 79 height 5
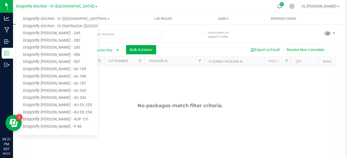
click at [60, 19] on link "Dragonfly Kitchen - IV ([GEOGRAPHIC_DATA])" at bounding box center [57, 18] width 82 height 7
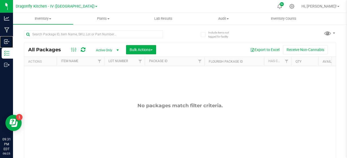
click at [8, 41] on icon at bounding box center [6, 41] width 5 height 5
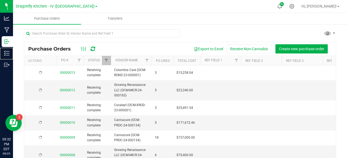
click at [13, 48] on div "Inventory" at bounding box center [7, 53] width 11 height 11
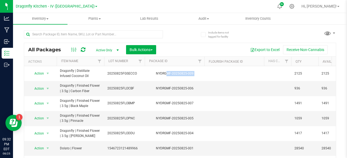
drag, startPoint x: 207, startPoint y: 73, endPoint x: 157, endPoint y: 71, distance: 50.4
copy div "NYDRGMF-20250825-009"
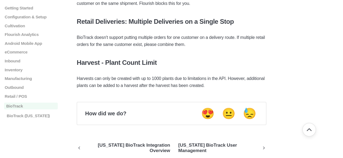
scroll to position [542, 0]
